Goal: Task Accomplishment & Management: Use online tool/utility

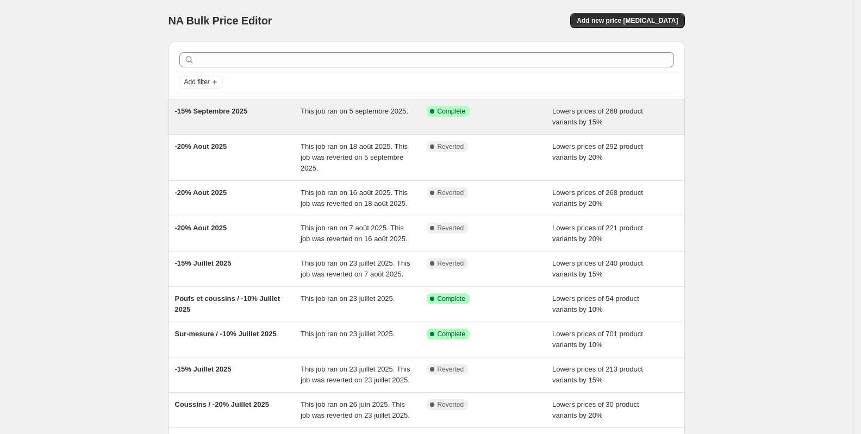
click at [314, 114] on span "This job ran on 5 septembre 2025." at bounding box center [355, 111] width 108 height 8
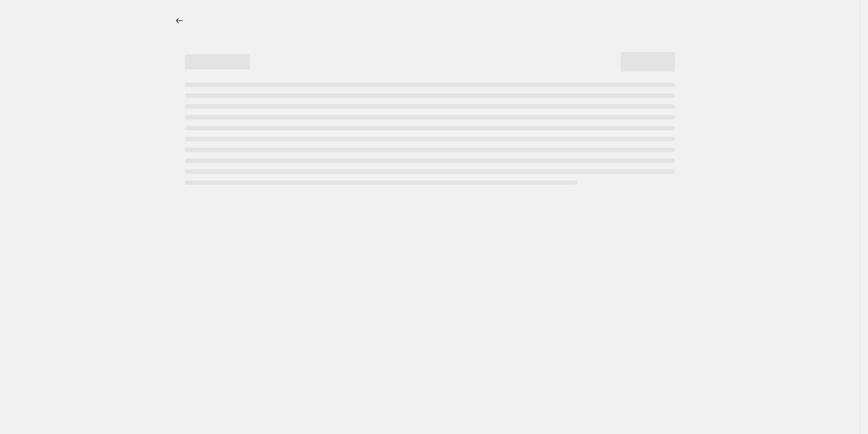
select select "percentage"
select select "collection"
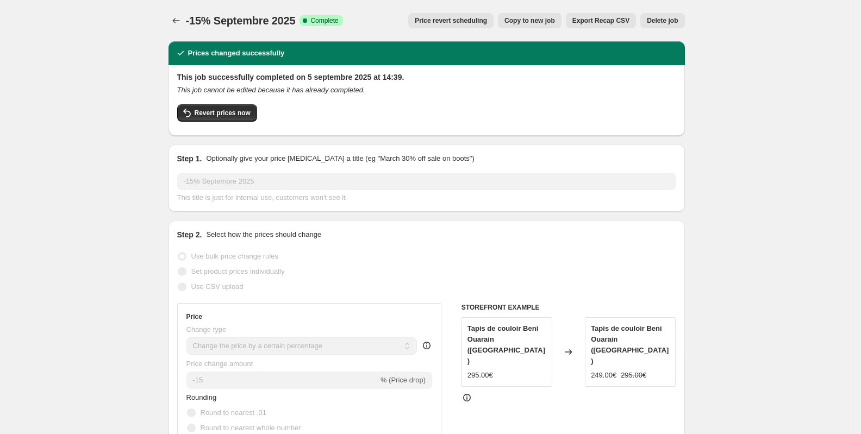
click at [465, 19] on span "Price revert scheduling" at bounding box center [451, 20] width 72 height 9
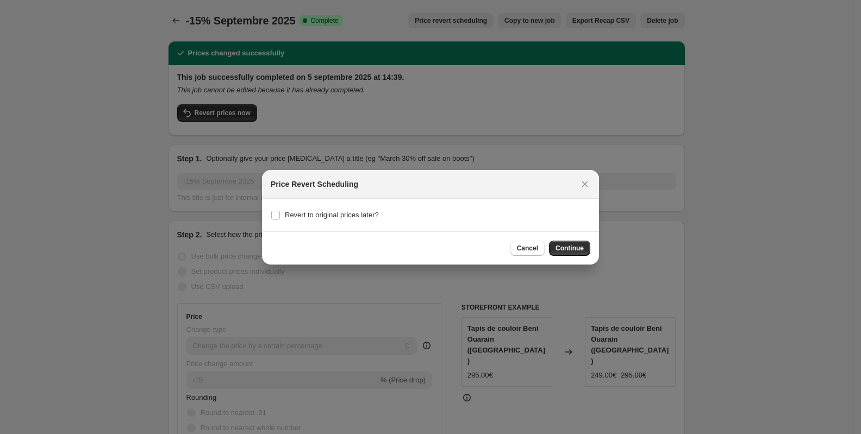
click at [583, 191] on div "Price Revert Scheduling" at bounding box center [430, 184] width 337 height 29
click at [586, 187] on icon "Close" at bounding box center [585, 184] width 11 height 11
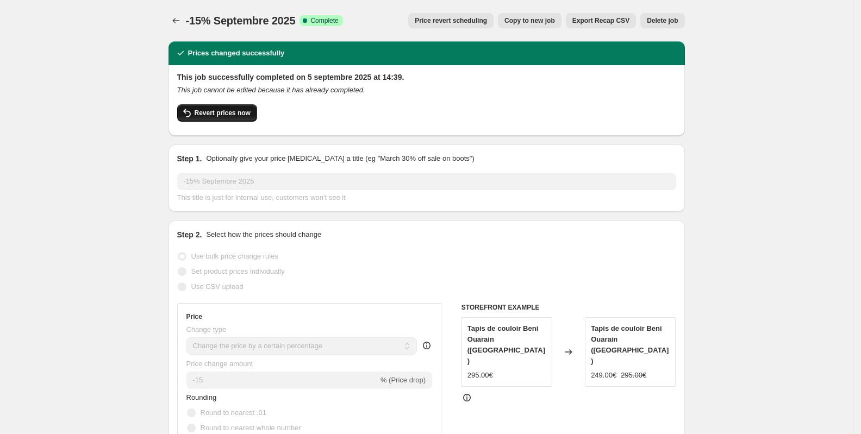
click at [247, 113] on span "Revert prices now" at bounding box center [223, 113] width 56 height 9
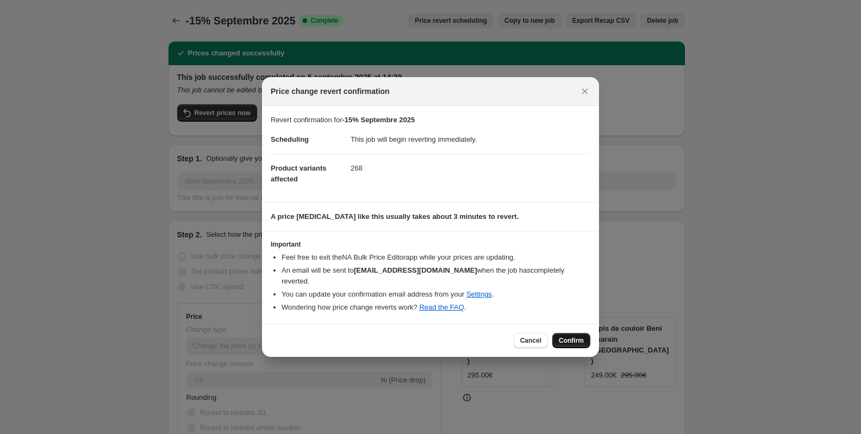
click at [573, 337] on span "Confirm" at bounding box center [571, 341] width 25 height 9
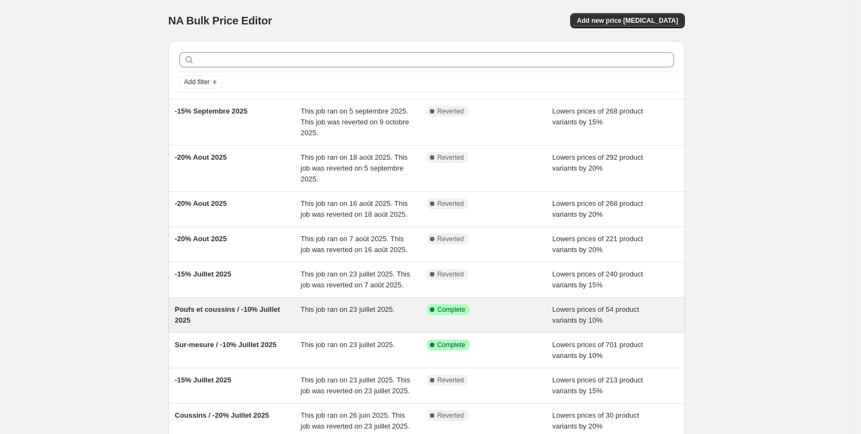
click at [196, 325] on span "Poufs et coussins / -10% Juillet 2025" at bounding box center [227, 315] width 105 height 19
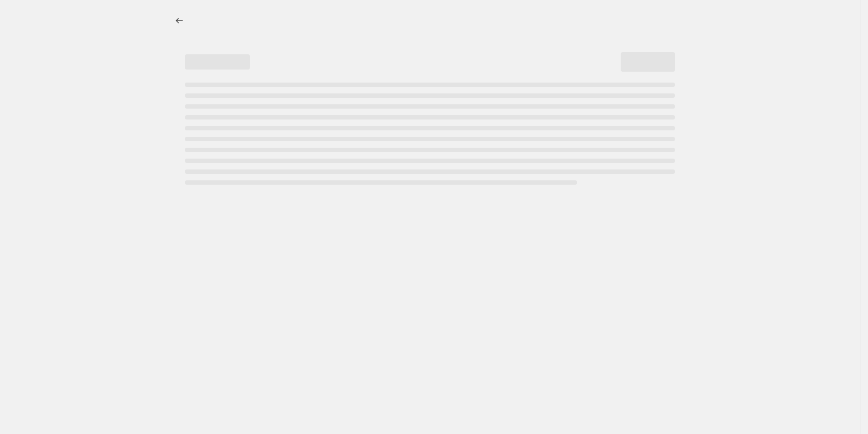
select select "percentage"
select select "collection"
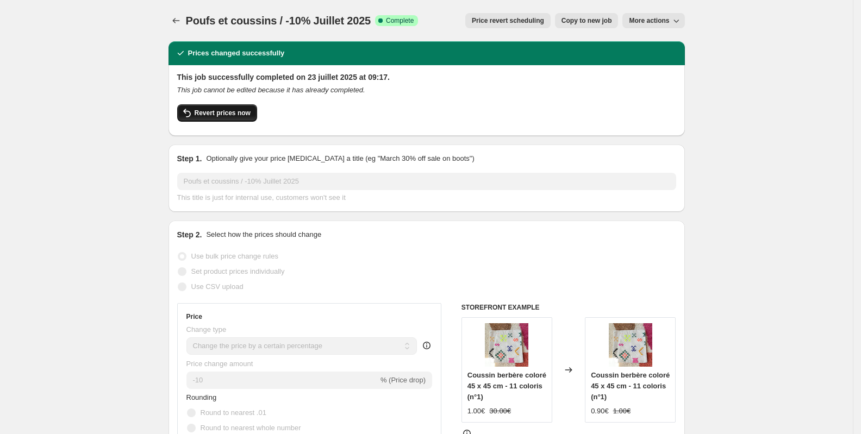
click at [212, 111] on span "Revert prices now" at bounding box center [223, 113] width 56 height 9
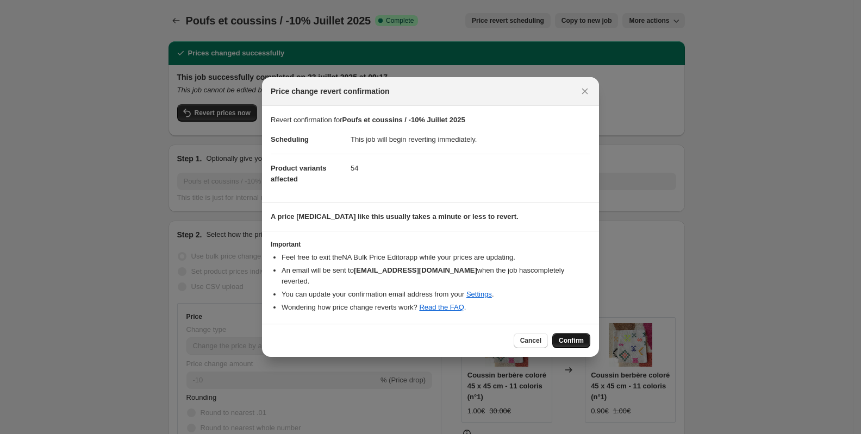
click at [563, 333] on button "Confirm" at bounding box center [571, 340] width 38 height 15
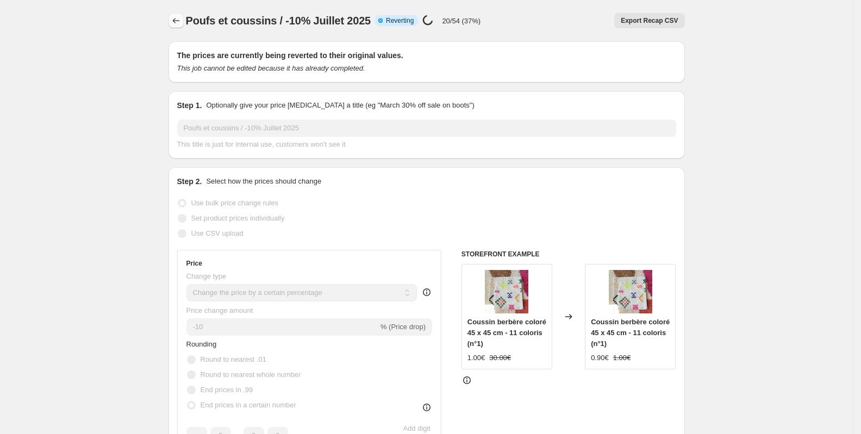
click at [181, 23] on icon "Price change jobs" at bounding box center [176, 20] width 11 height 11
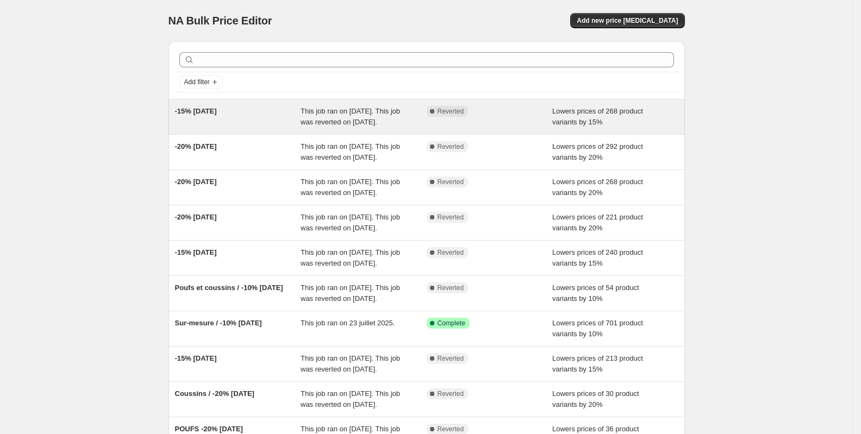
click at [295, 128] on div "-15% Septembre 2025" at bounding box center [238, 117] width 126 height 22
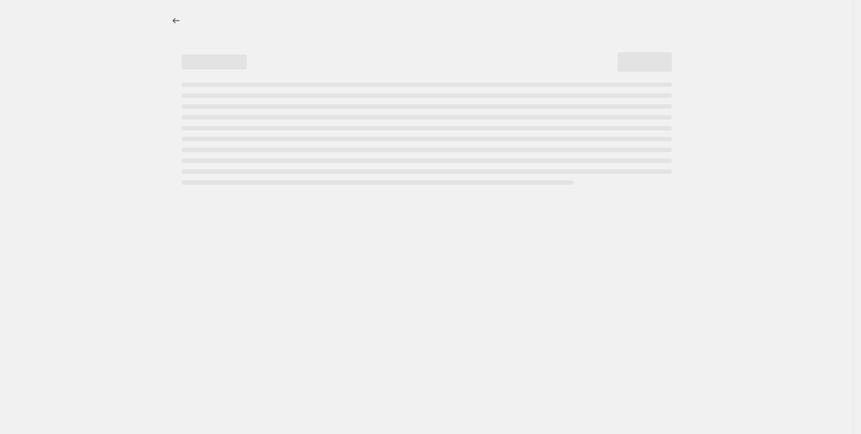
select select "percentage"
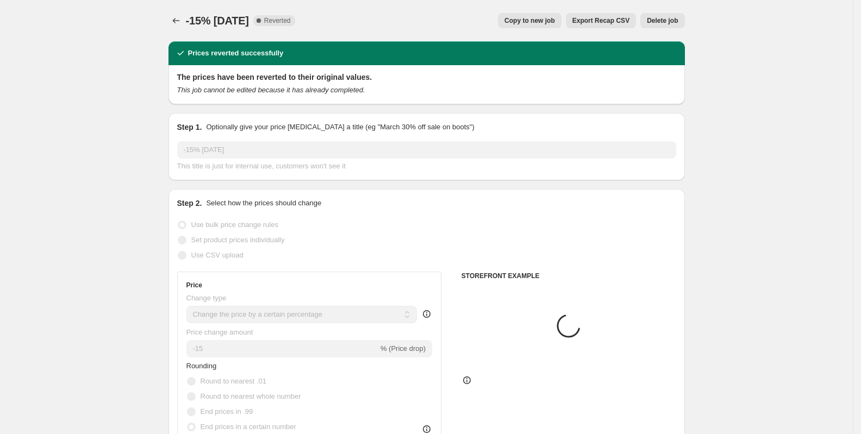
select select "collection"
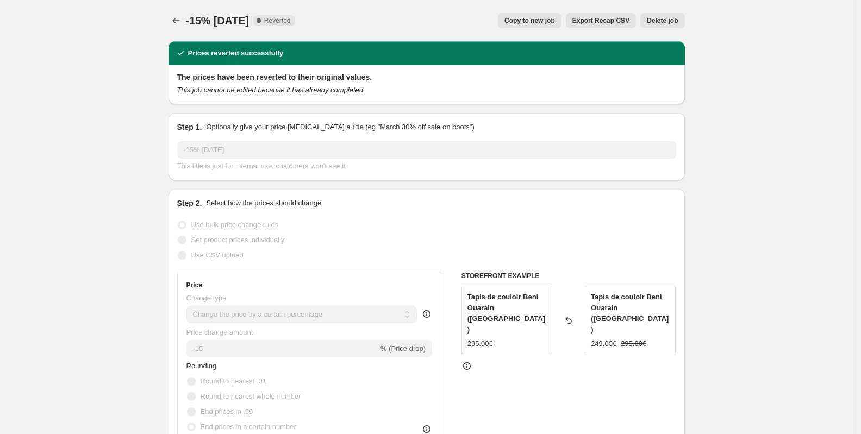
click at [514, 20] on span "Copy to new job" at bounding box center [530, 20] width 51 height 9
select select "percentage"
select select "collection"
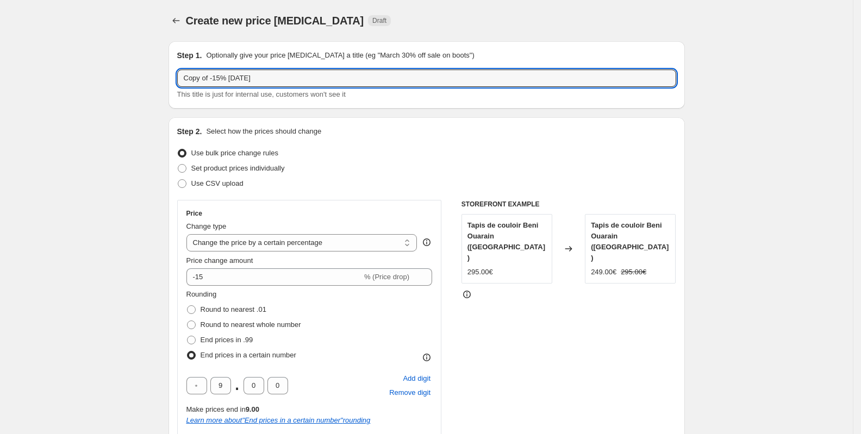
drag, startPoint x: 215, startPoint y: 79, endPoint x: 126, endPoint y: 84, distance: 89.3
click at [220, 79] on input "-20% Septembre 2025" at bounding box center [426, 78] width 499 height 17
type input "-20% Octobre 2025"
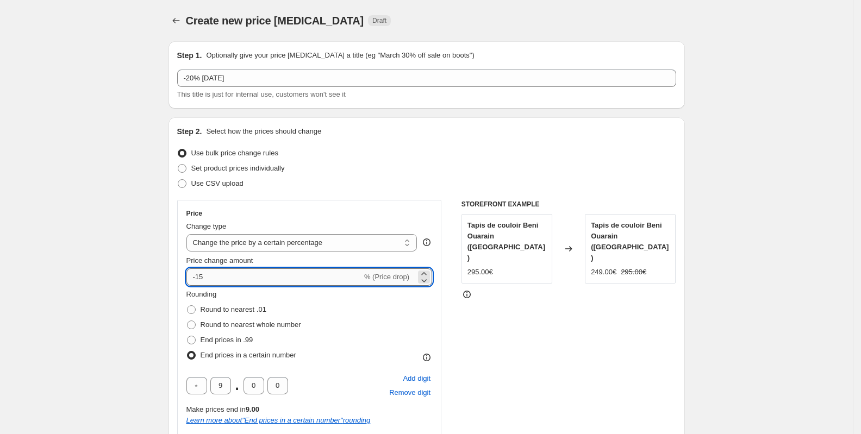
click at [229, 269] on input "-15" at bounding box center [275, 277] width 176 height 17
type input "-1"
type input "-20"
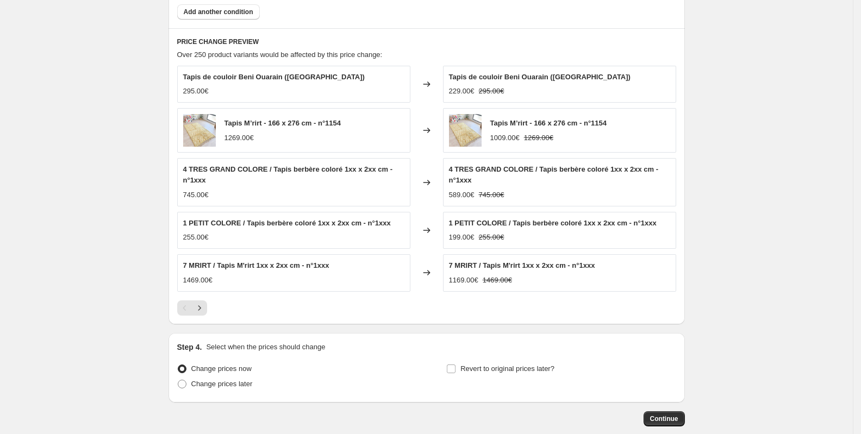
scroll to position [822, 0]
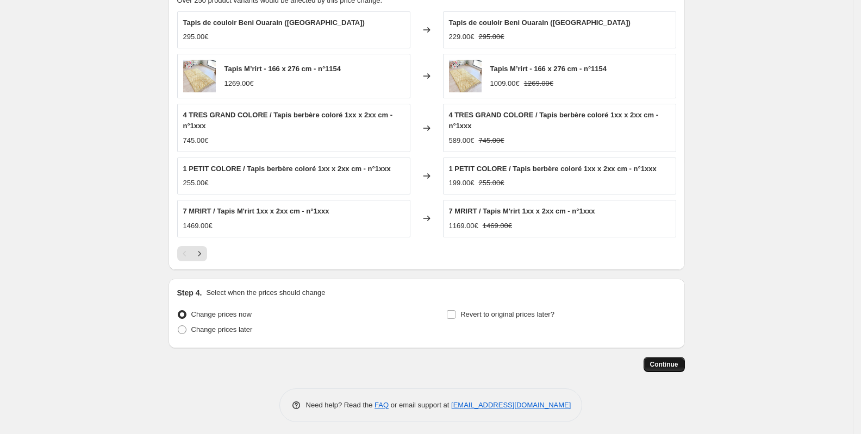
click at [673, 362] on span "Continue" at bounding box center [664, 365] width 28 height 9
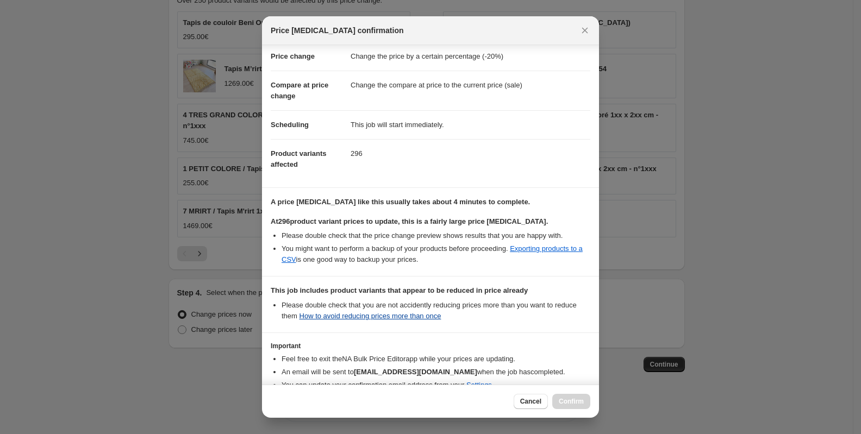
scroll to position [82, 0]
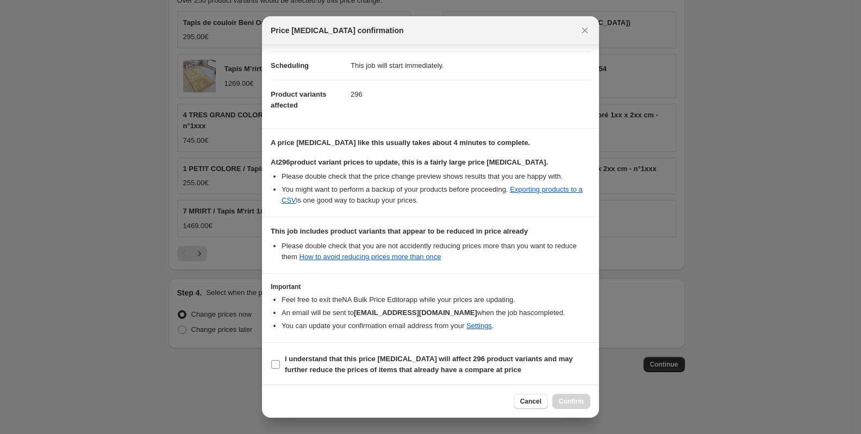
click at [349, 352] on label "I understand that this price change job will affect 296 product variants and ma…" at bounding box center [431, 365] width 320 height 26
click at [280, 361] on input "I understand that this price change job will affect 296 product variants and ma…" at bounding box center [275, 365] width 9 height 9
checkbox input "true"
click at [571, 403] on span "Confirm" at bounding box center [571, 401] width 25 height 9
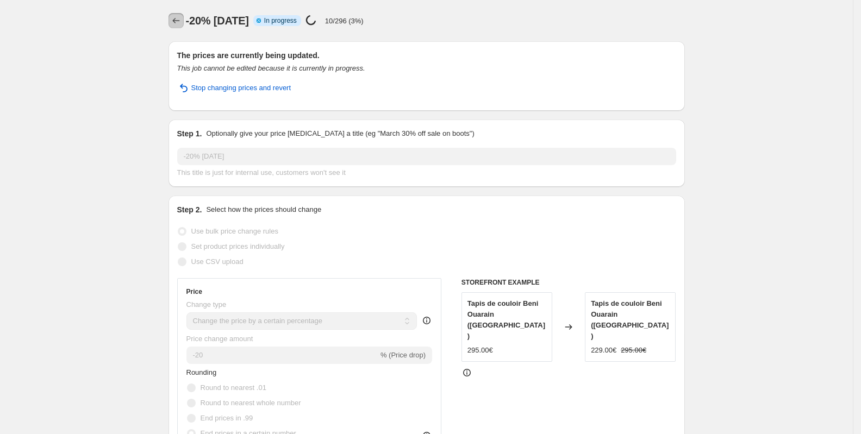
click at [182, 25] on icon "Price change jobs" at bounding box center [176, 20] width 11 height 11
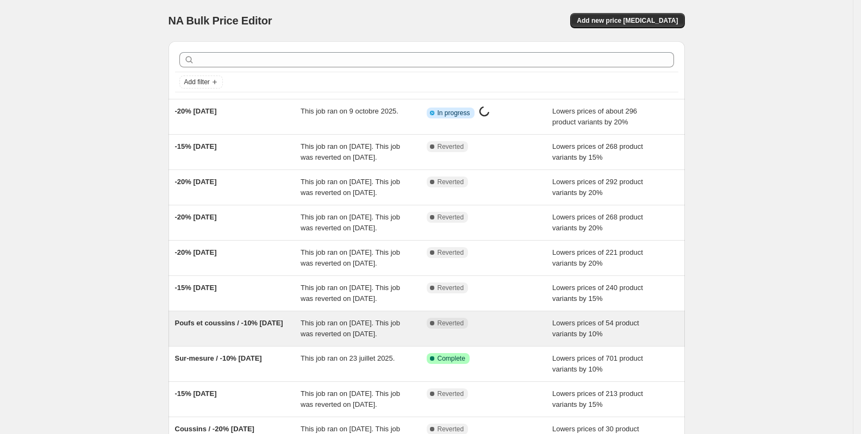
click at [253, 327] on span "Poufs et coussins / -10% Juillet 2025" at bounding box center [229, 323] width 108 height 8
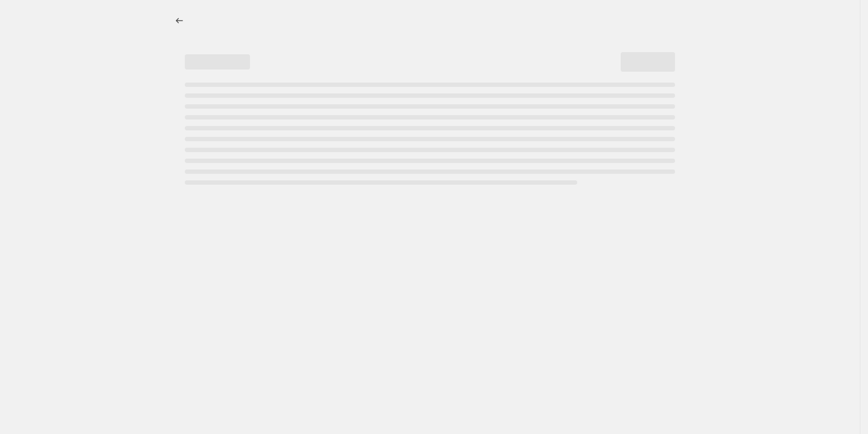
select select "percentage"
select select "collection"
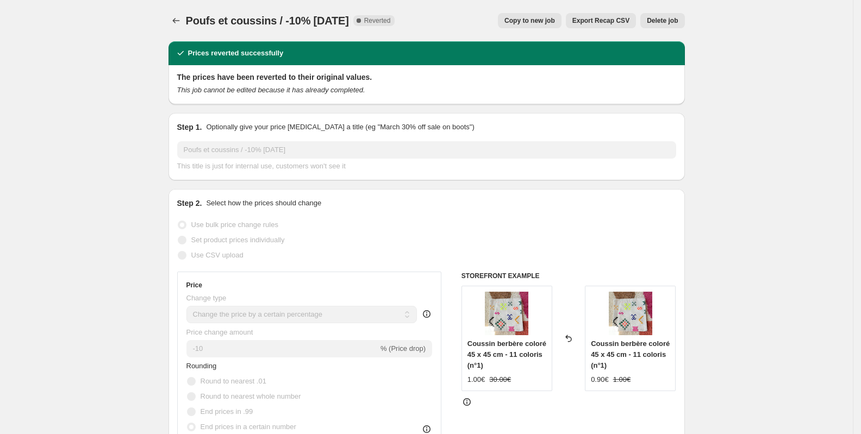
click at [520, 21] on span "Copy to new job" at bounding box center [530, 20] width 51 height 9
select select "percentage"
select select "collection"
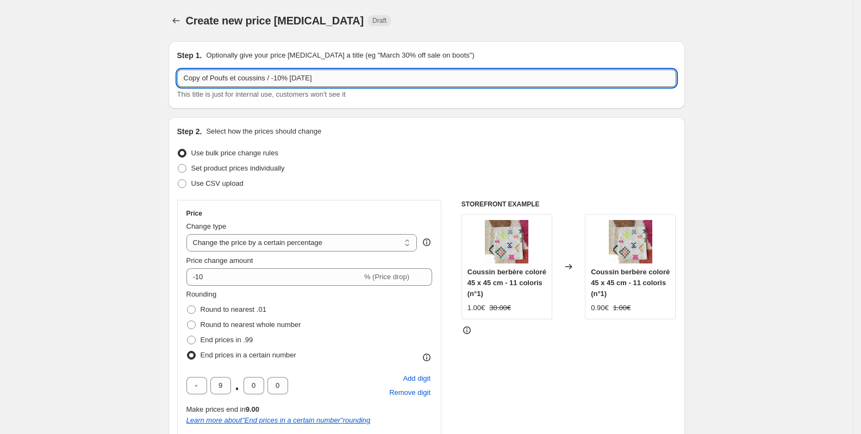
click at [306, 76] on input "Copy of Poufs et coussins / -10% Juillet 2025" at bounding box center [426, 78] width 499 height 17
type input "Copy of Poufs et coussins / -10% Octobre 2025"
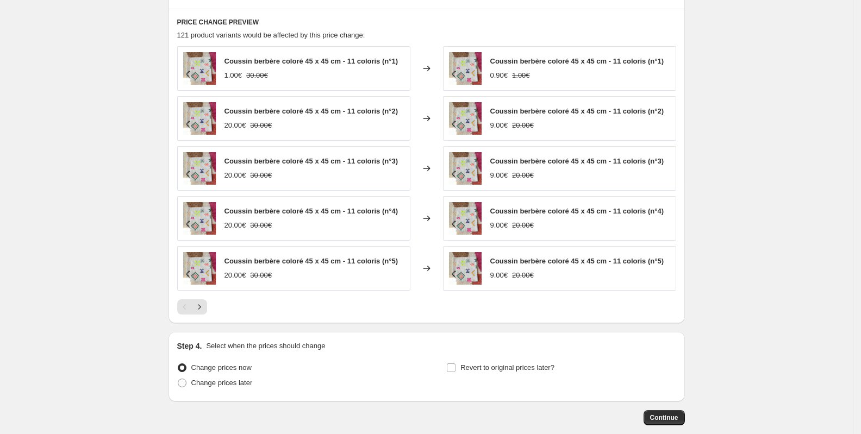
scroll to position [805, 0]
click at [205, 310] on icon "Next" at bounding box center [199, 306] width 11 height 11
click at [206, 310] on button "Next" at bounding box center [199, 306] width 15 height 15
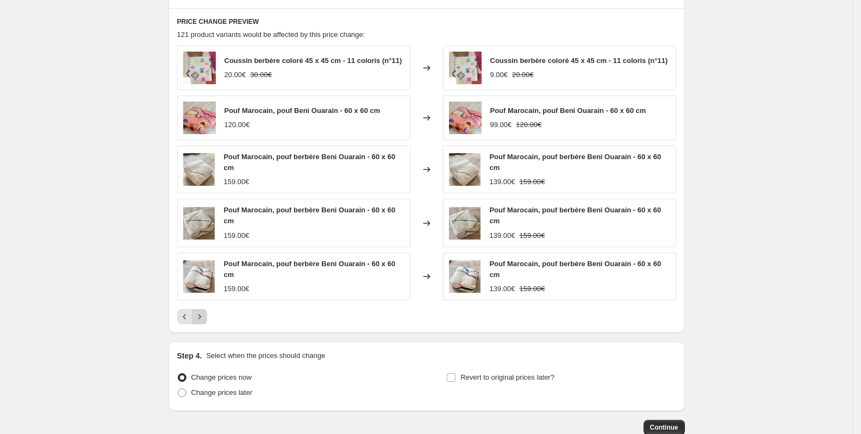
click at [206, 310] on button "Next" at bounding box center [199, 316] width 15 height 15
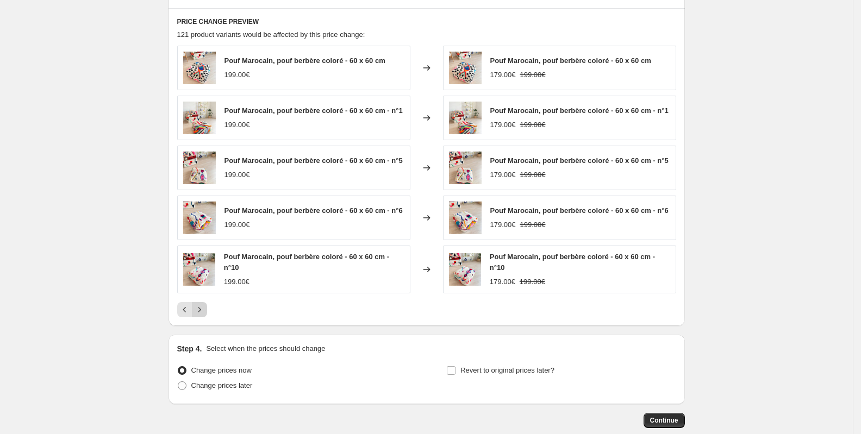
click at [205, 312] on icon "Next" at bounding box center [199, 310] width 11 height 11
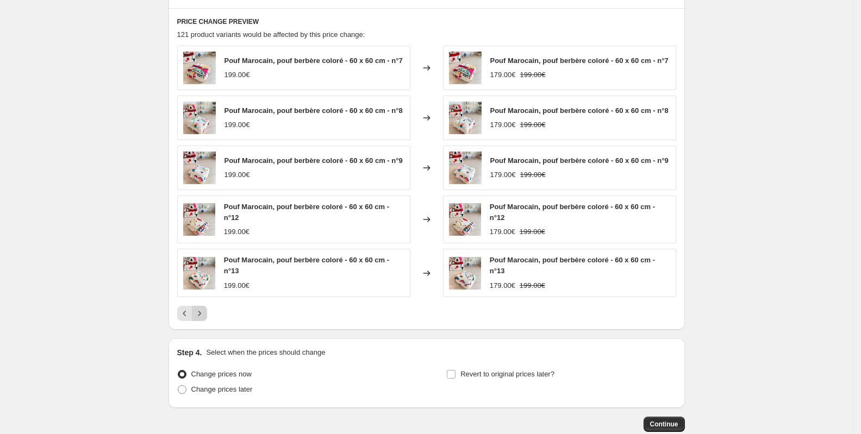
click at [206, 312] on div "Pouf Marocain, pouf berbère coloré - 60 x 60 cm - n°7 199.00€ Changed to Pouf M…" at bounding box center [426, 184] width 499 height 276
click at [205, 319] on icon "Next" at bounding box center [199, 313] width 11 height 11
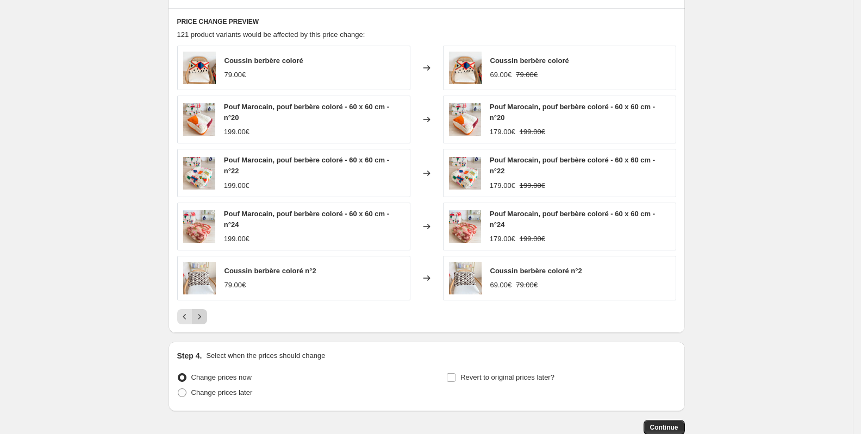
click at [207, 318] on button "Next" at bounding box center [199, 316] width 15 height 15
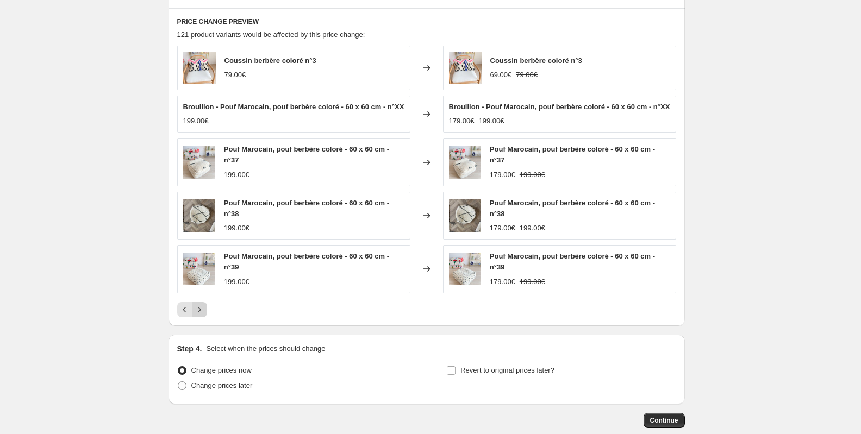
click at [207, 318] on button "Next" at bounding box center [199, 309] width 15 height 15
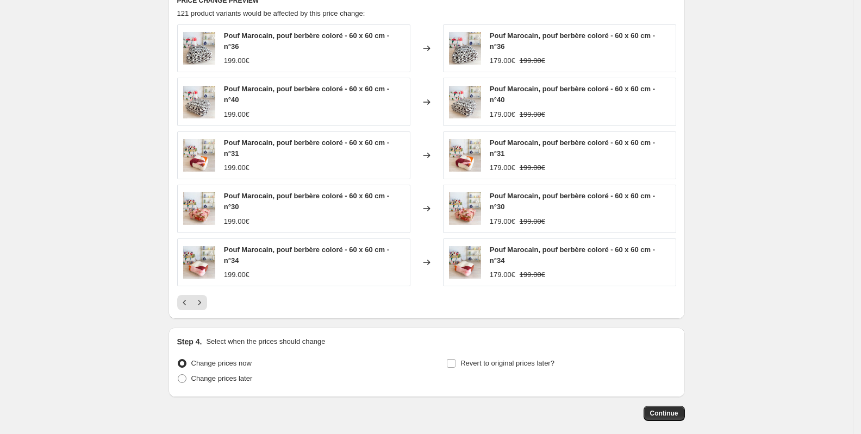
scroll to position [875, 0]
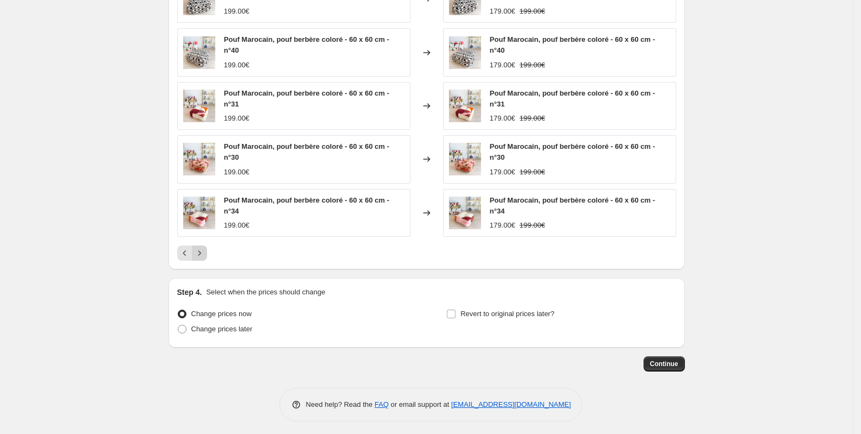
click at [207, 256] on button "Next" at bounding box center [199, 253] width 15 height 15
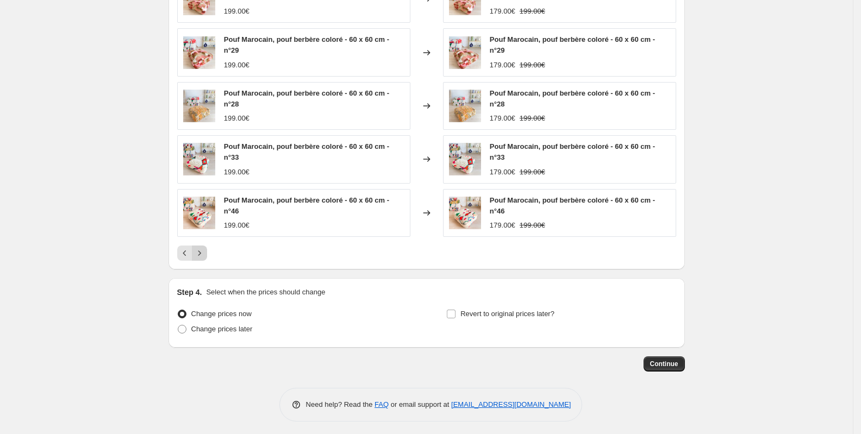
click at [205, 254] on icon "Next" at bounding box center [199, 253] width 11 height 11
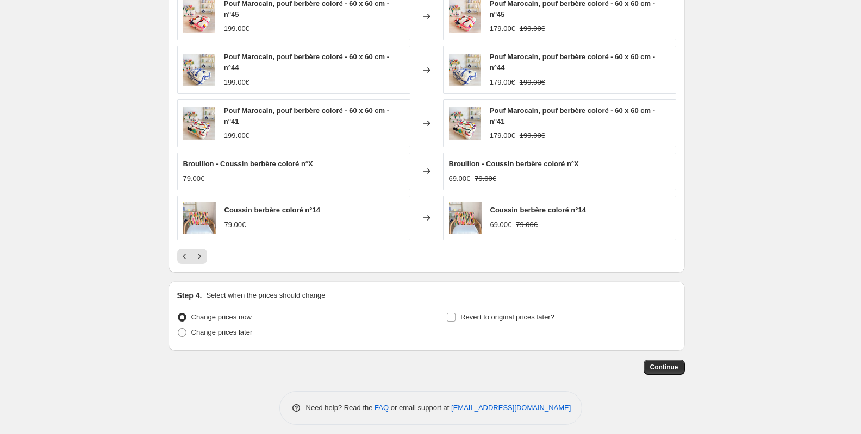
scroll to position [861, 0]
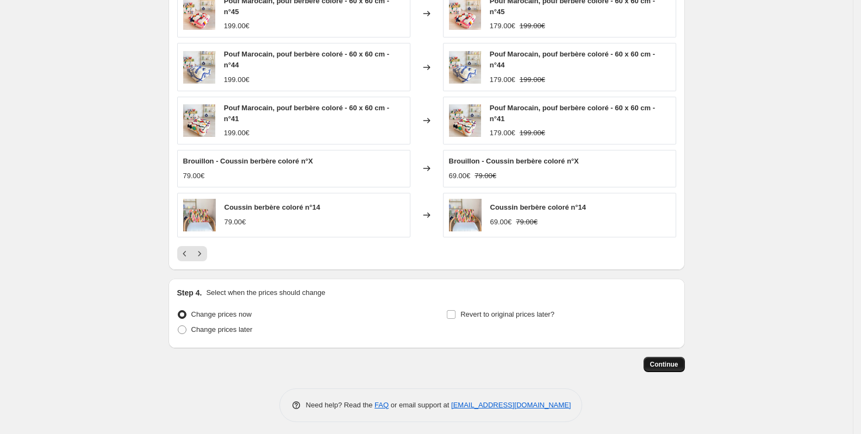
click at [657, 361] on span "Continue" at bounding box center [664, 365] width 28 height 9
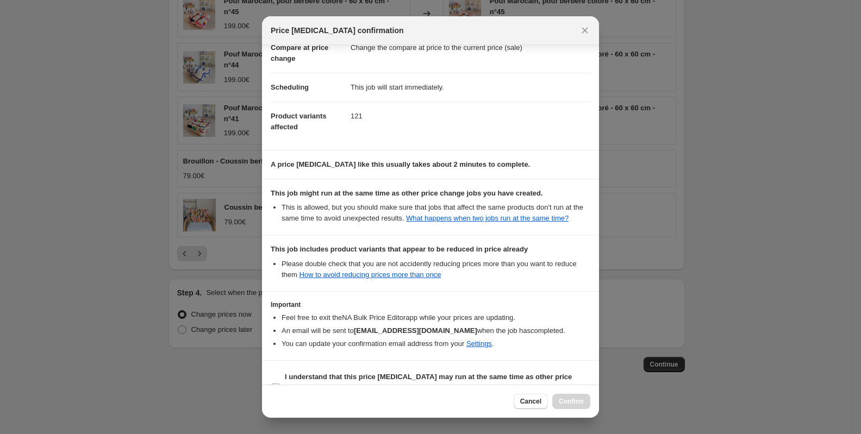
scroll to position [99, 0]
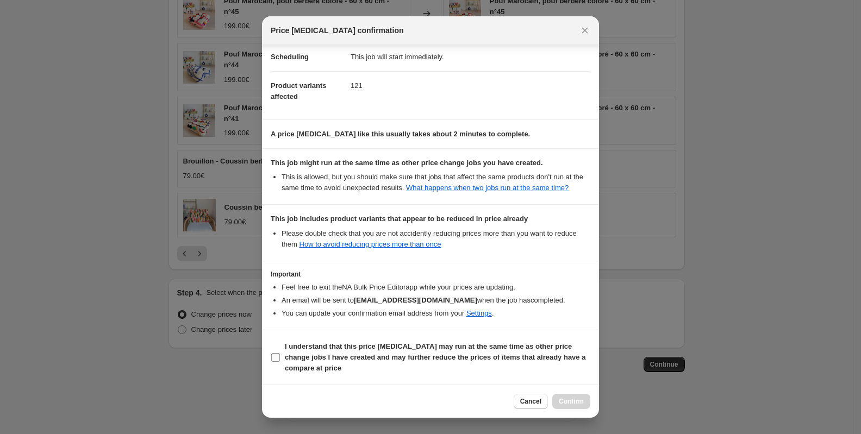
click at [359, 356] on b "I understand that this price change job may run at the same time as other price…" at bounding box center [435, 358] width 301 height 30
click at [280, 356] on input "I understand that this price change job may run at the same time as other price…" at bounding box center [275, 357] width 9 height 9
checkbox input "true"
click at [573, 400] on span "Confirm" at bounding box center [571, 401] width 25 height 9
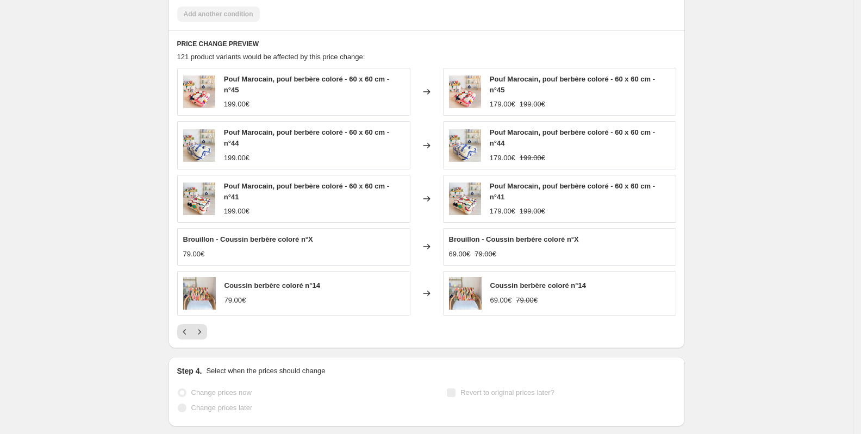
scroll to position [889, 0]
